Goal: Task Accomplishment & Management: Use online tool/utility

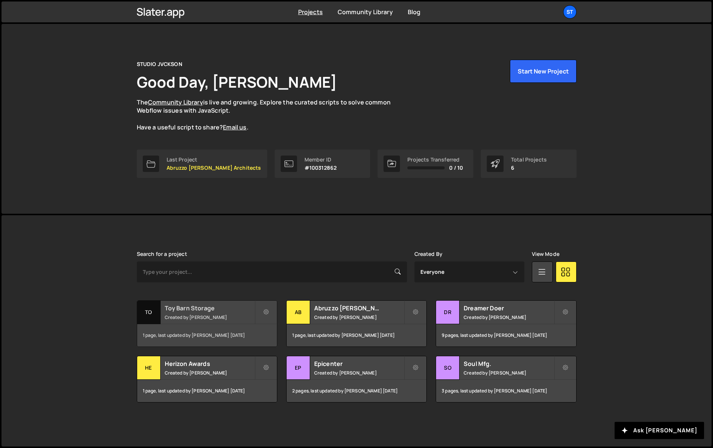
click at [182, 310] on h2 "Toy Barn Storage" at bounding box center [210, 308] width 90 height 8
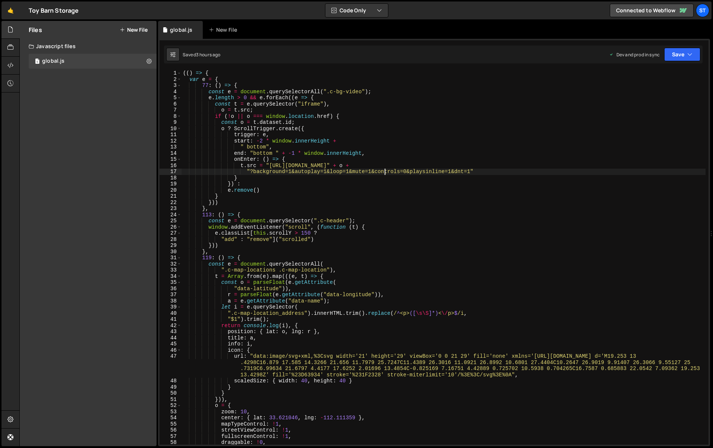
click at [386, 171] on div "(( ) => { var e = { 77 : ( ) => { const e = document . querySelectorAll ( ".c-b…" at bounding box center [444, 263] width 524 height 387
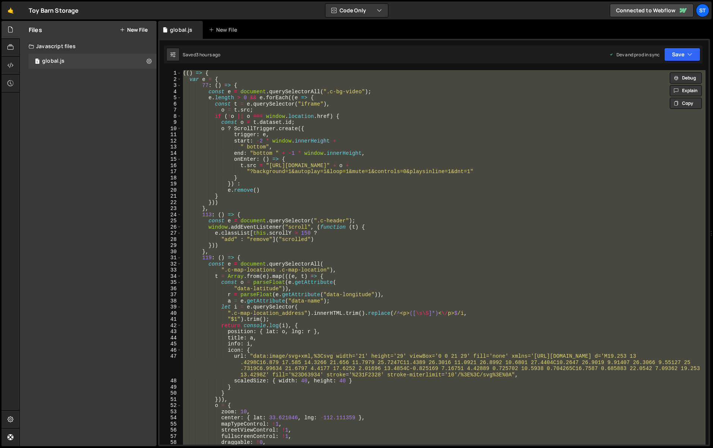
paste textarea
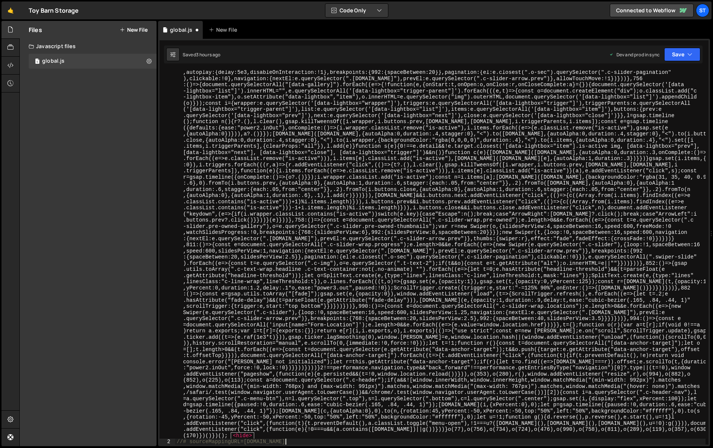
scroll to position [296, 0]
type textarea "var e = {"
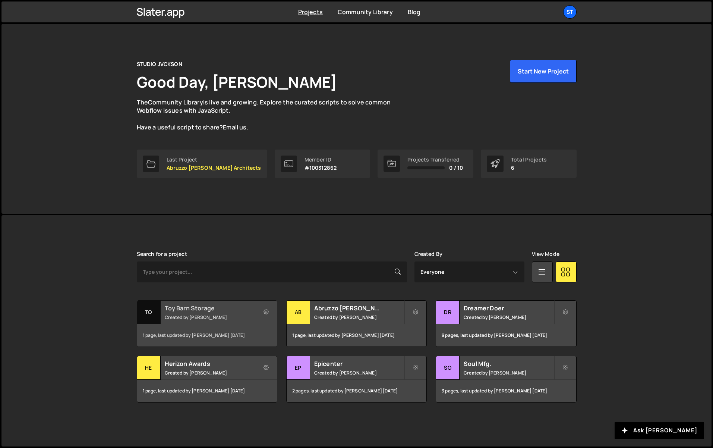
click at [189, 313] on div "Toy Barn Storage Created by Ben Jackson" at bounding box center [207, 312] width 140 height 23
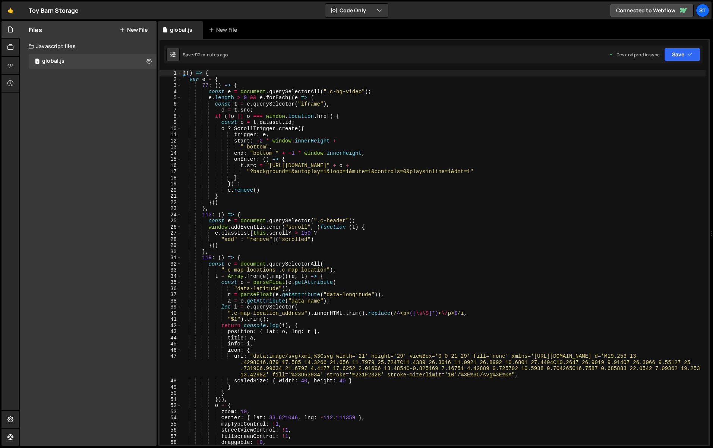
click at [317, 181] on div "(( ) => { var e = { 77 : ( ) => { const e = document . querySelectorAll ( ".c-b…" at bounding box center [444, 263] width 524 height 387
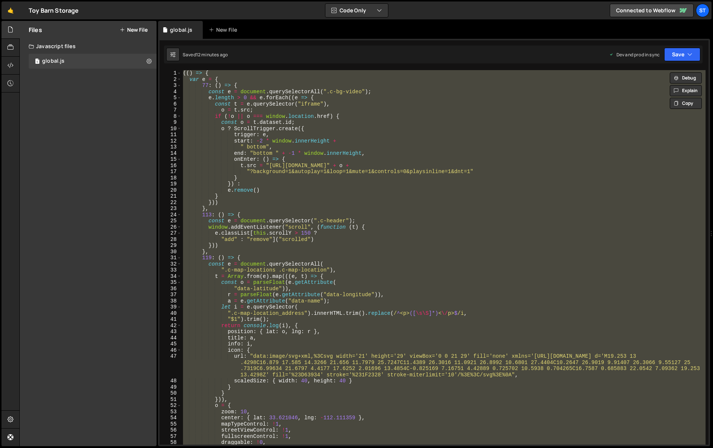
paste textarea
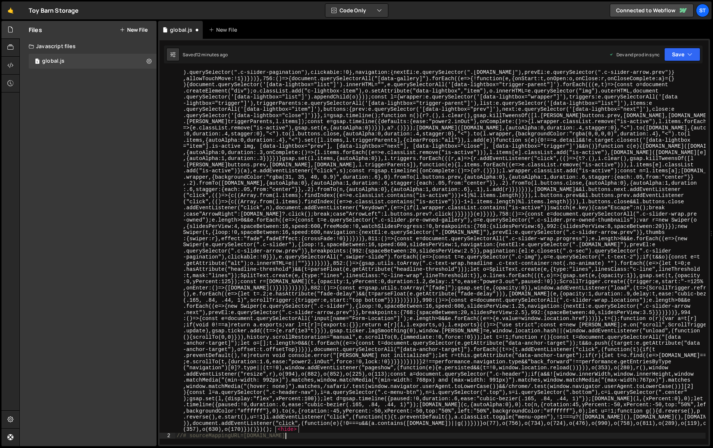
scroll to position [333, 0]
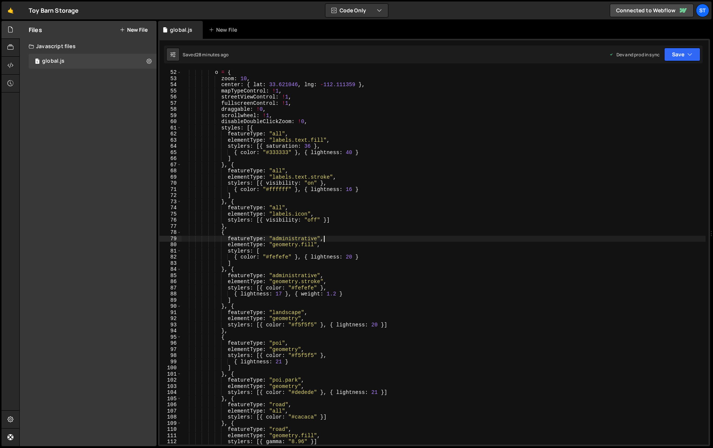
click at [421, 237] on div "o = { zoom : 10 , center : { lat : 33.621046 , lng : - 112.111359 } , mapTypeCo…" at bounding box center [444, 262] width 524 height 387
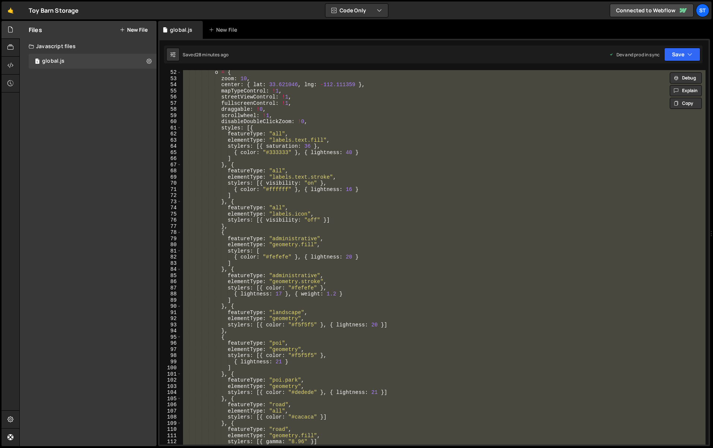
paste textarea
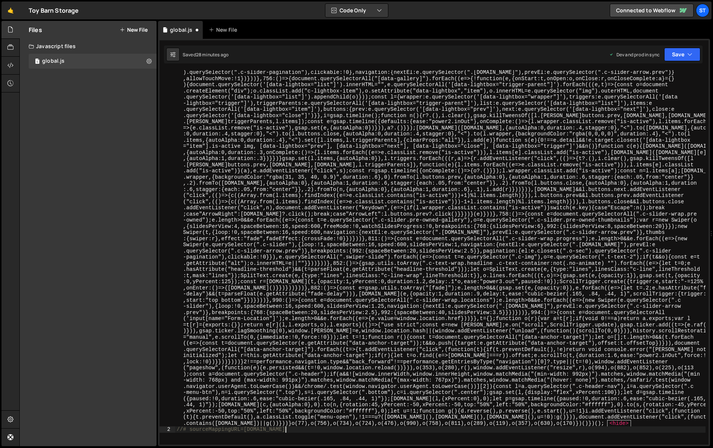
type textarea "var e = {"
